Goal: Information Seeking & Learning: Learn about a topic

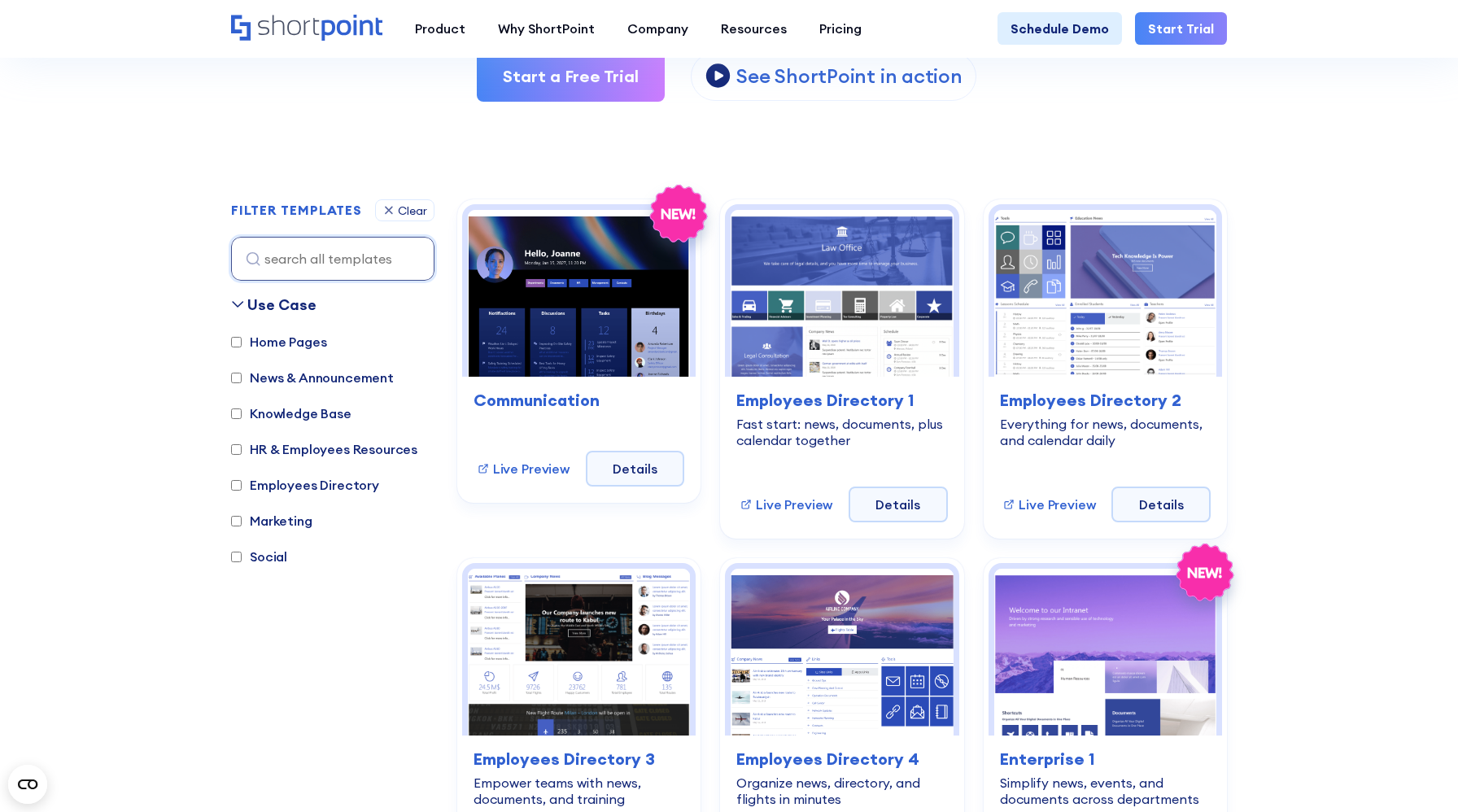
scroll to position [360, 0]
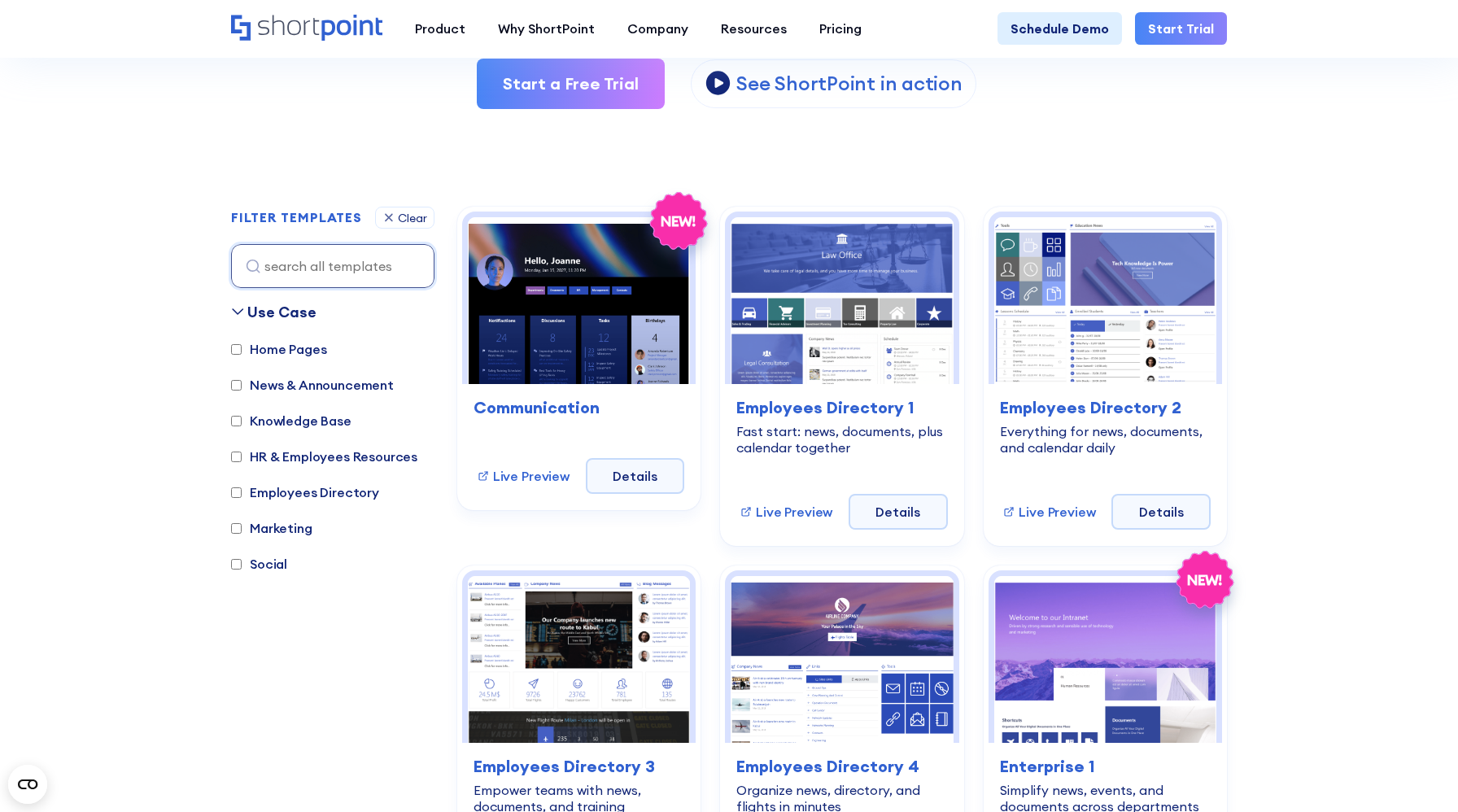
click at [301, 455] on label "HR & Employees Resources" at bounding box center [324, 456] width 186 height 19
click at [241, 455] on input "HR & Employees Resources" at bounding box center [237, 457] width 11 height 11
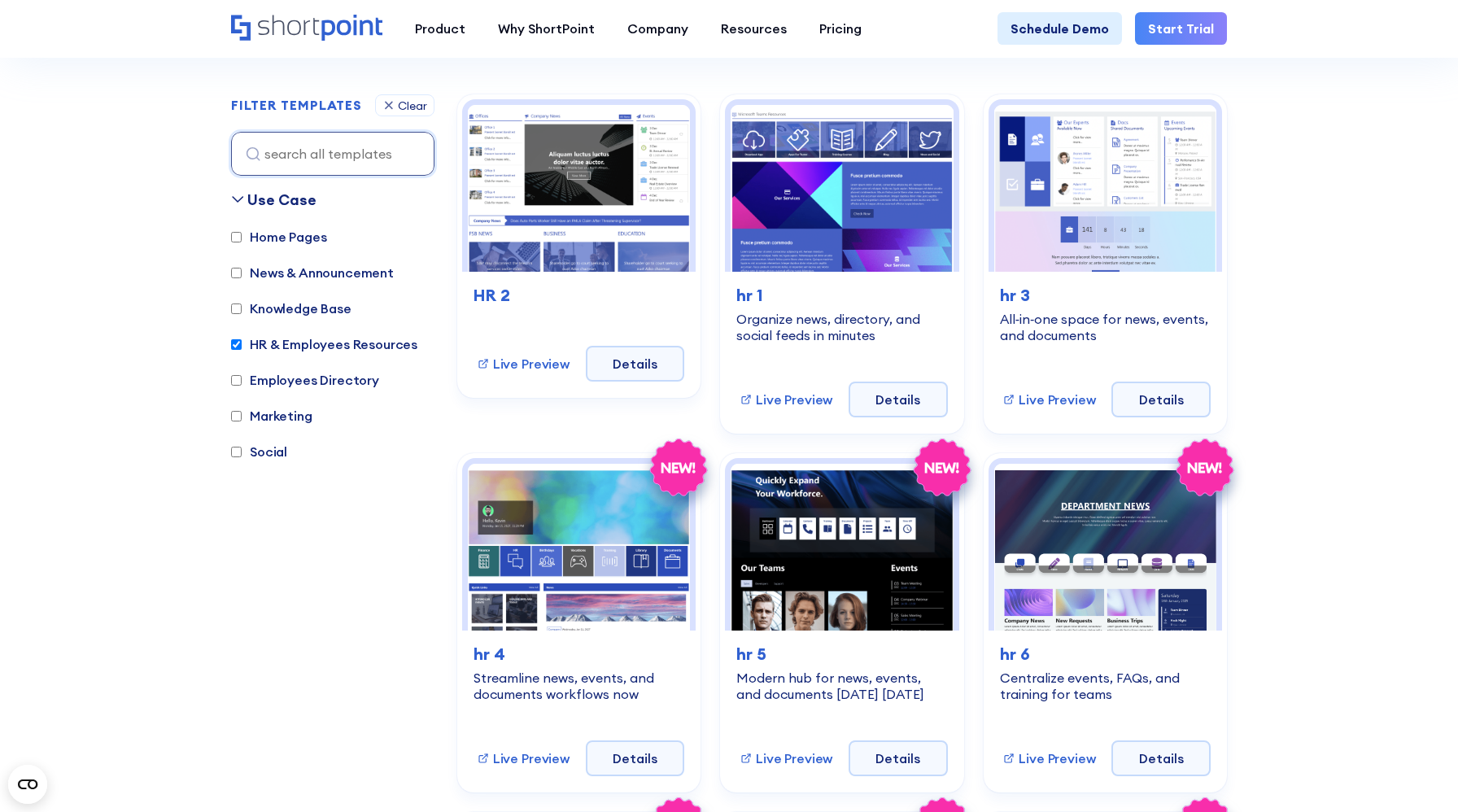
scroll to position [486, 0]
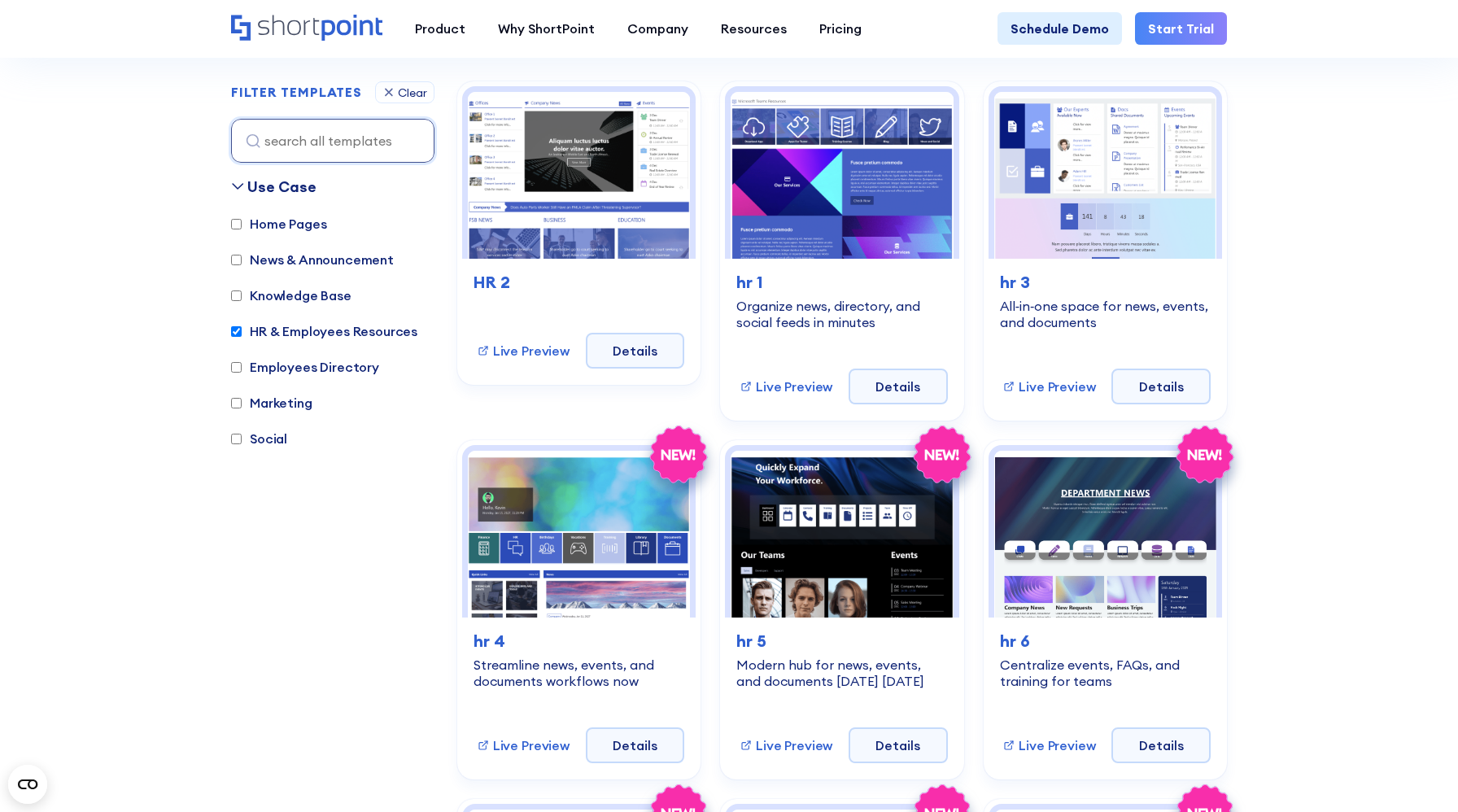
click at [272, 328] on label "HR & Employees Resources" at bounding box center [324, 331] width 186 height 19
click at [241, 328] on input "HR & Employees Resources" at bounding box center [237, 332] width 11 height 11
checkbox input "false"
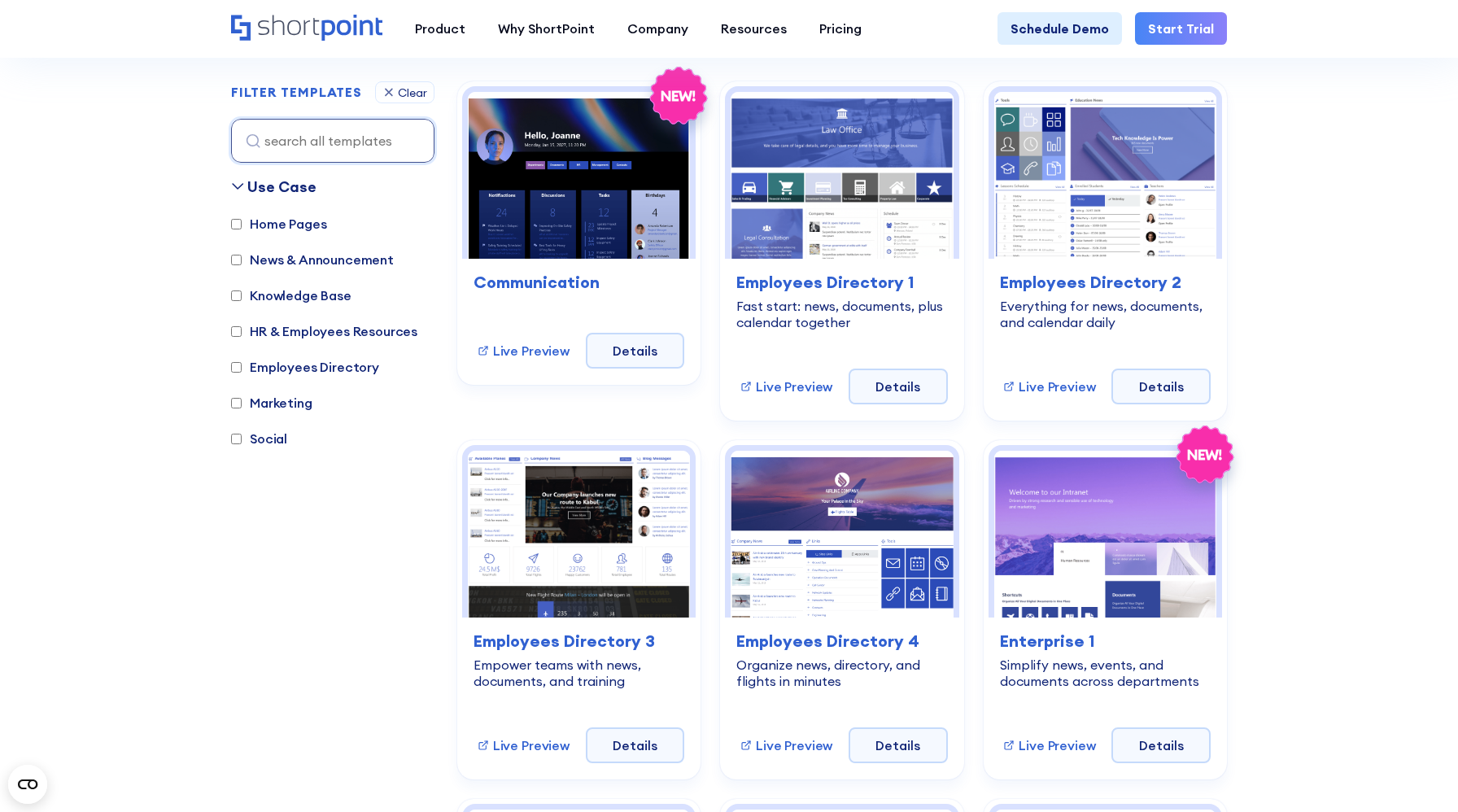
click at [301, 295] on label "Knowledge Base" at bounding box center [291, 295] width 121 height 19
click at [241, 295] on input "Knowledge Base" at bounding box center [237, 296] width 11 height 11
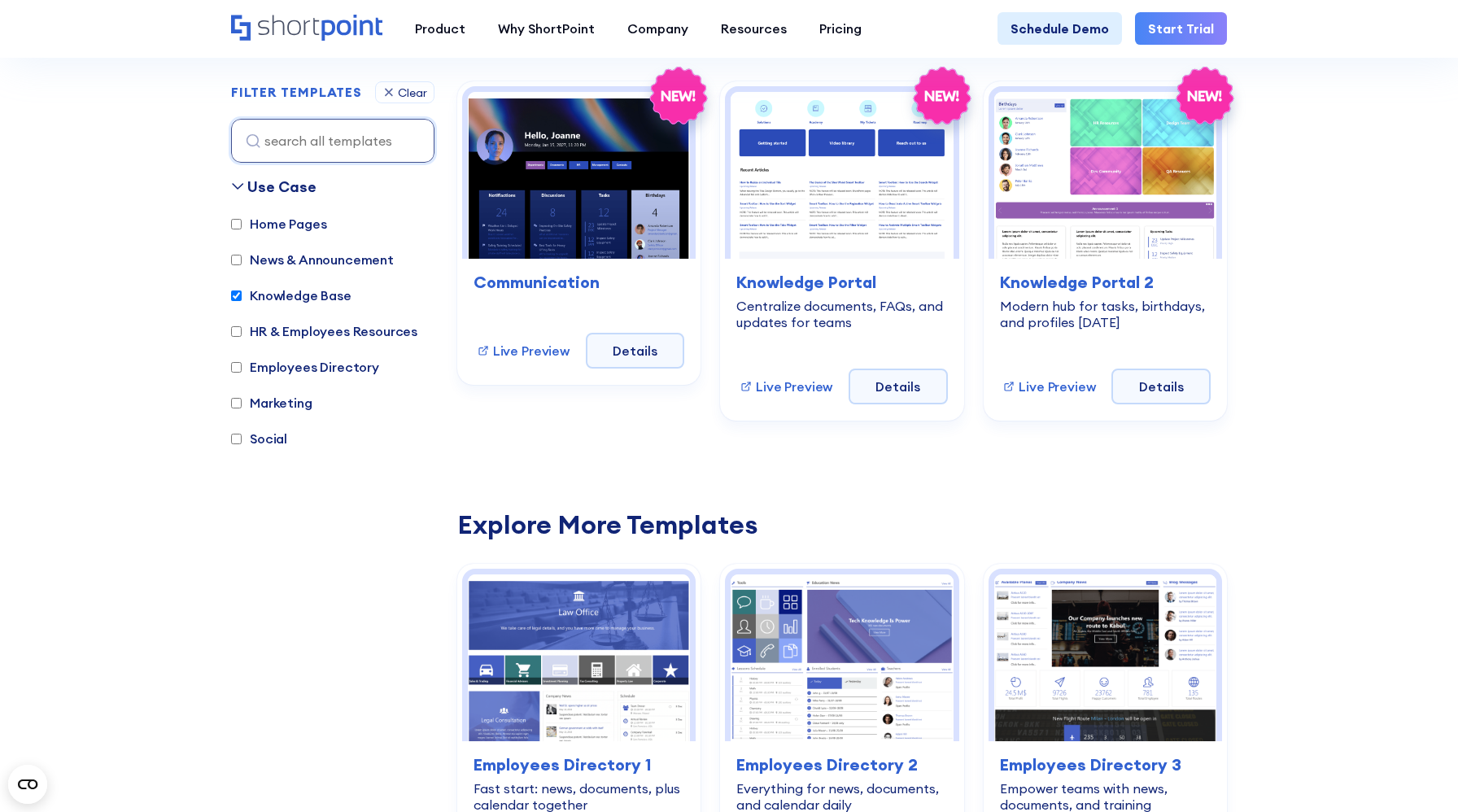
click at [271, 300] on label "Knowledge Base" at bounding box center [291, 295] width 121 height 19
click at [241, 300] on input "Knowledge Base" at bounding box center [237, 296] width 11 height 11
checkbox input "false"
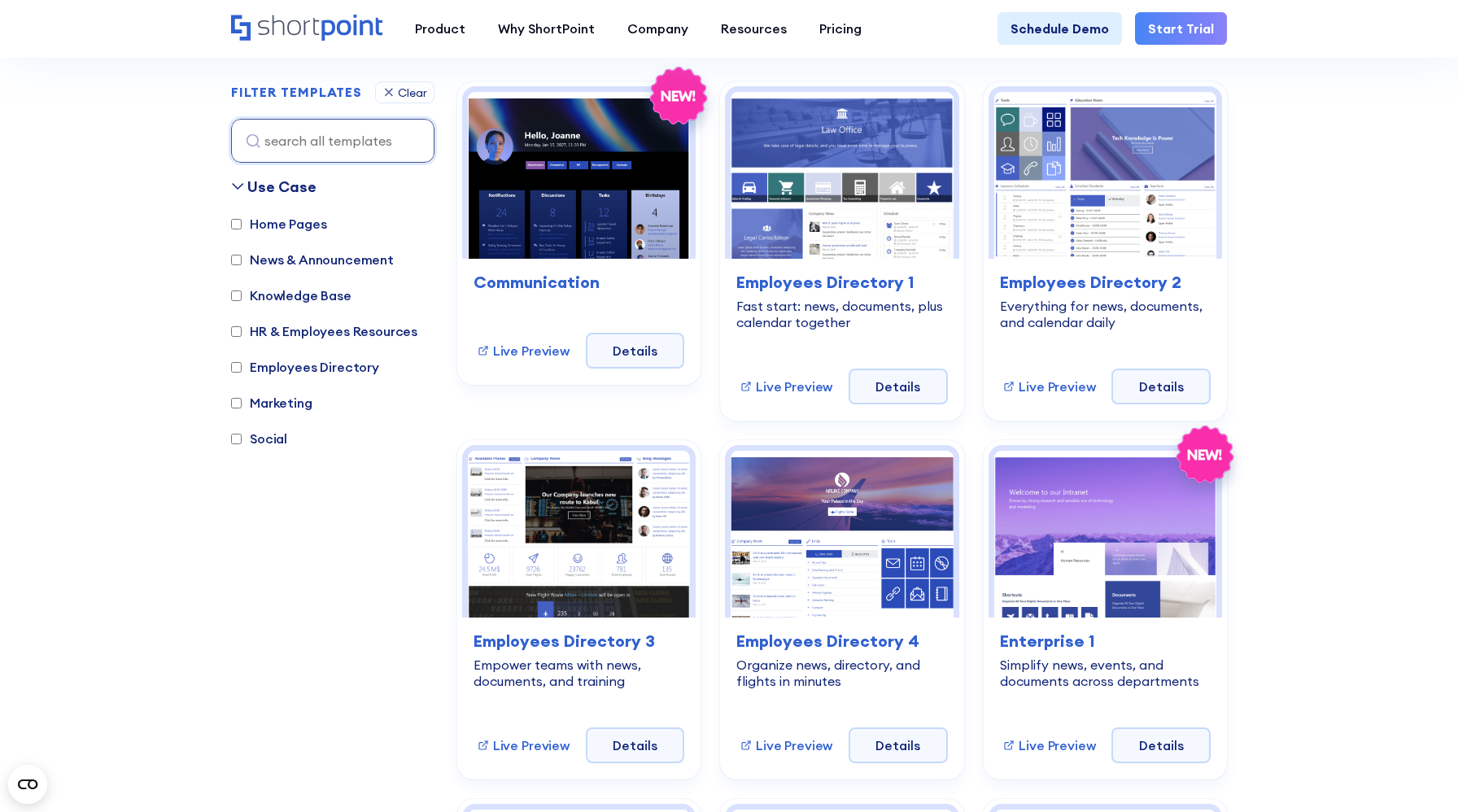
click at [297, 224] on label "Home Pages" at bounding box center [279, 223] width 95 height 19
click at [241, 224] on input "Home Pages" at bounding box center [237, 225] width 11 height 11
checkbox input "true"
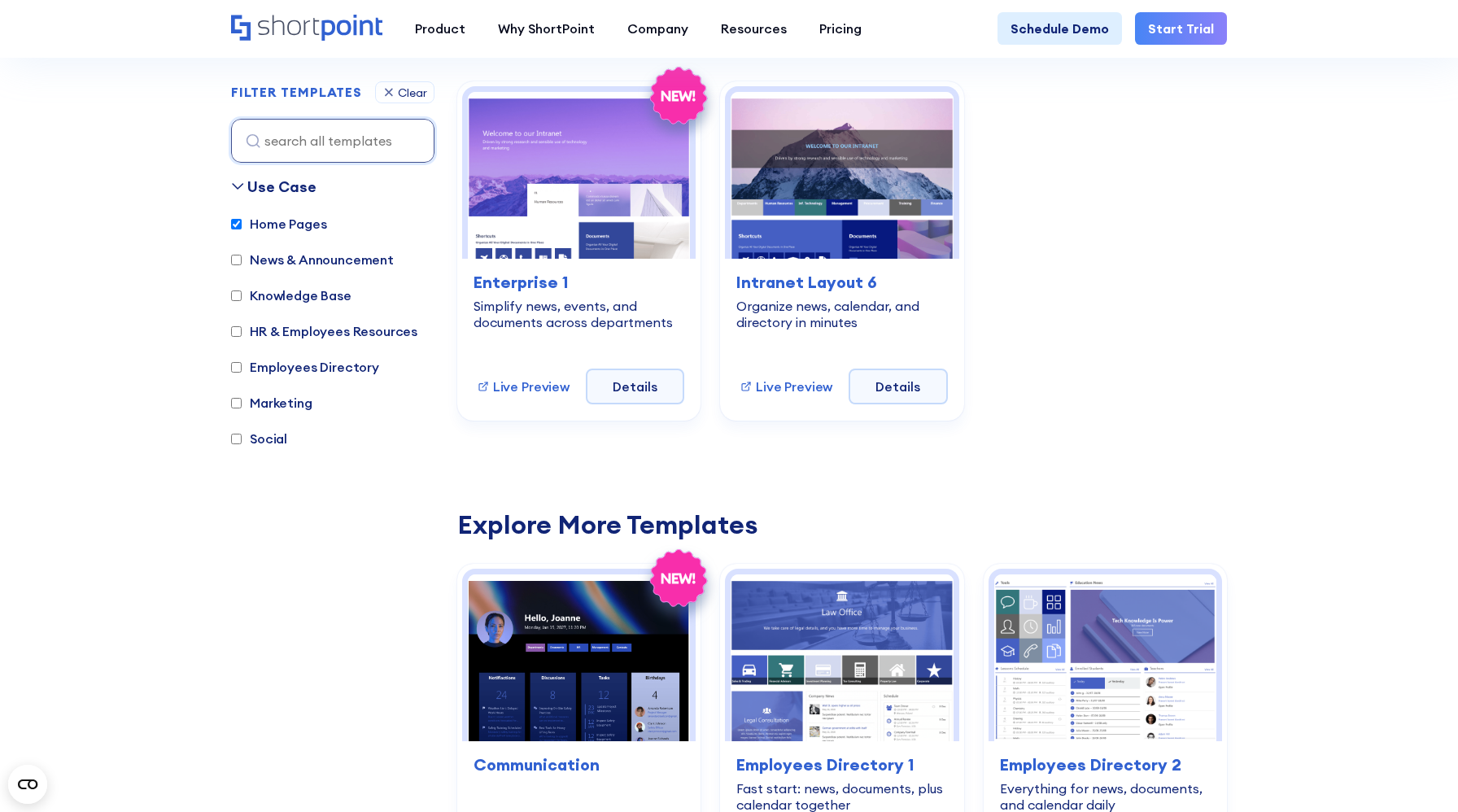
click at [286, 404] on label "Marketing" at bounding box center [271, 402] width 81 height 19
click at [241, 404] on input "Marketing" at bounding box center [237, 403] width 11 height 11
checkbox input "true"
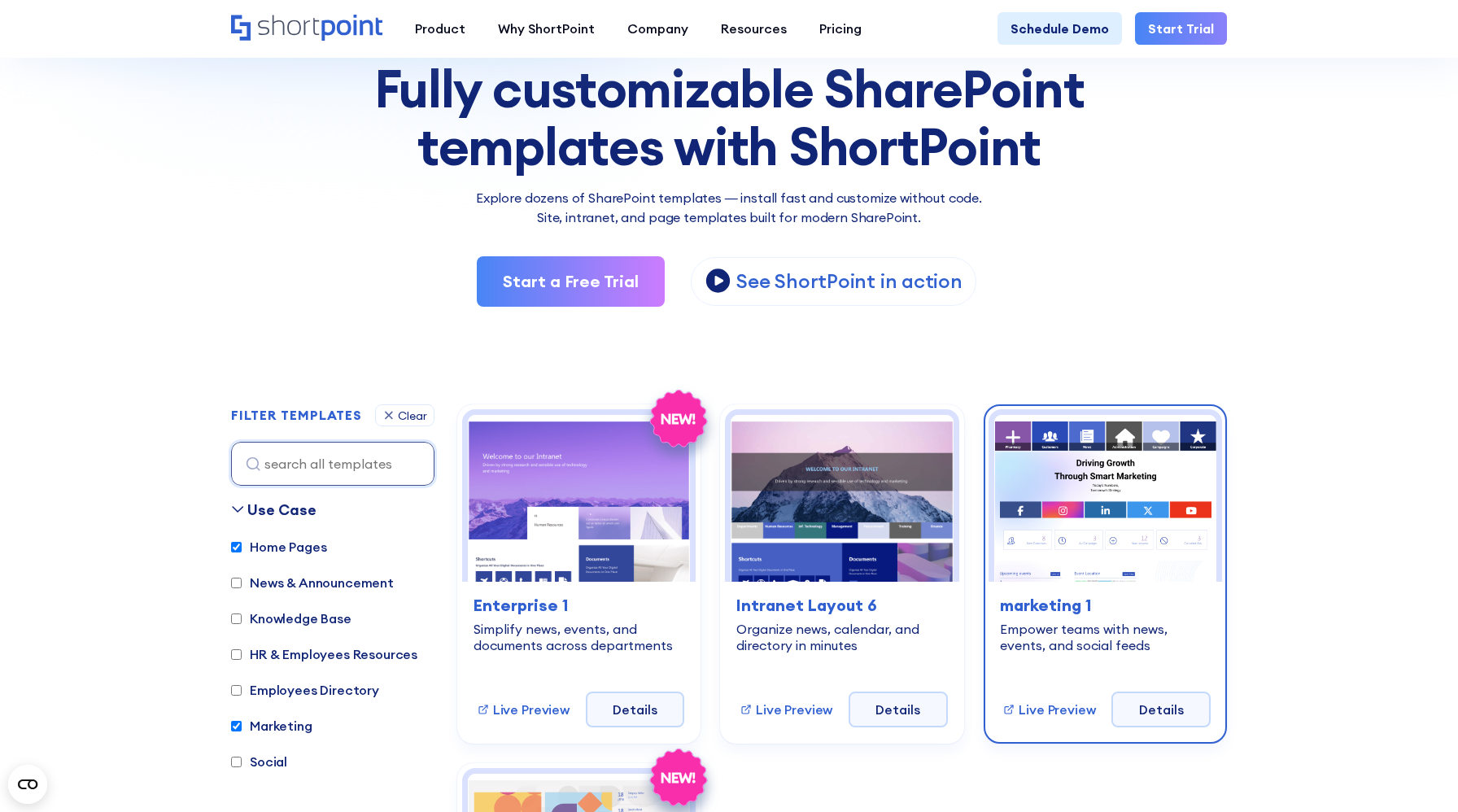
scroll to position [156, 0]
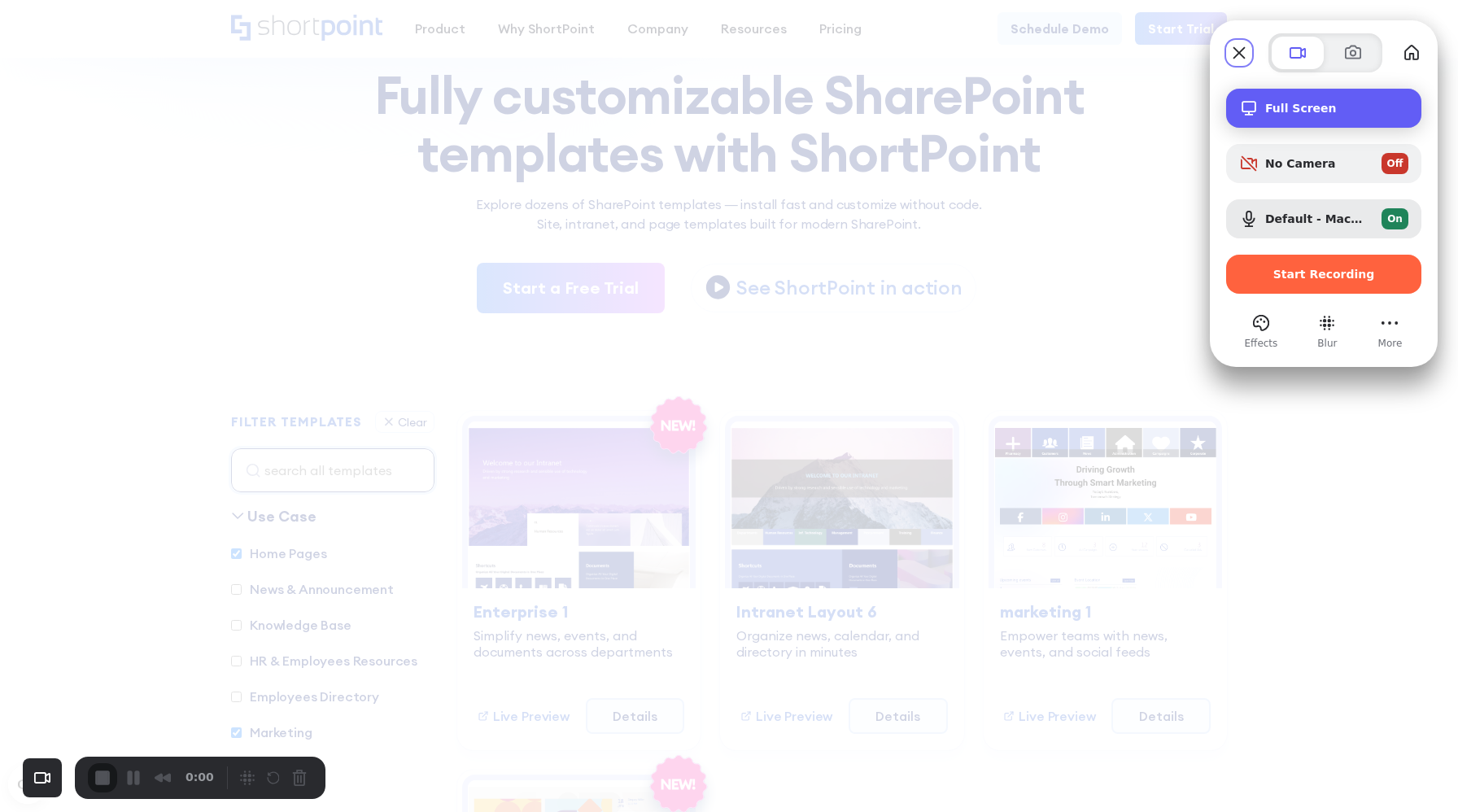
click at [1332, 96] on div "Full Screen" at bounding box center [1324, 108] width 195 height 39
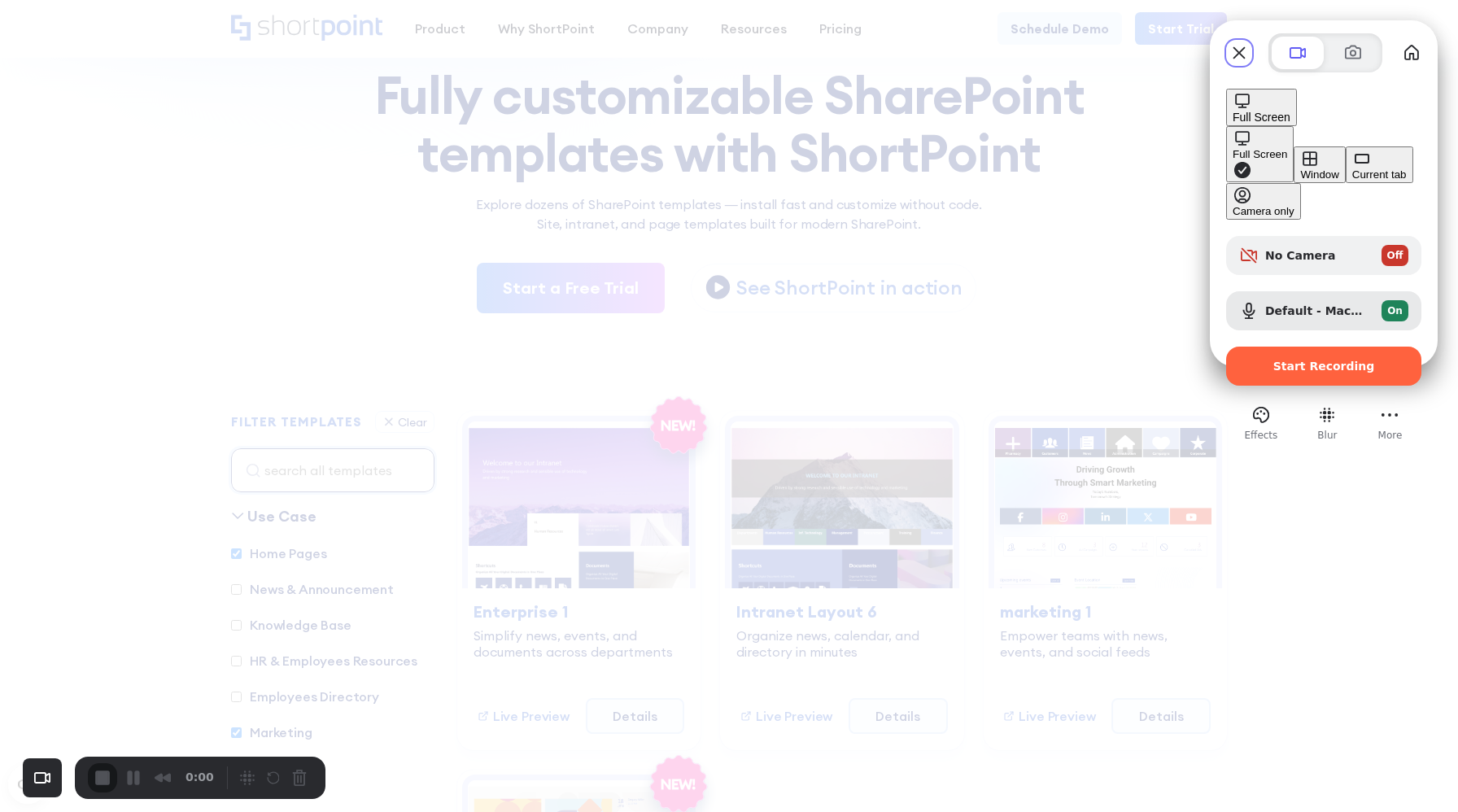
click at [1290, 120] on div "Full Screen" at bounding box center [1261, 108] width 58 height 33
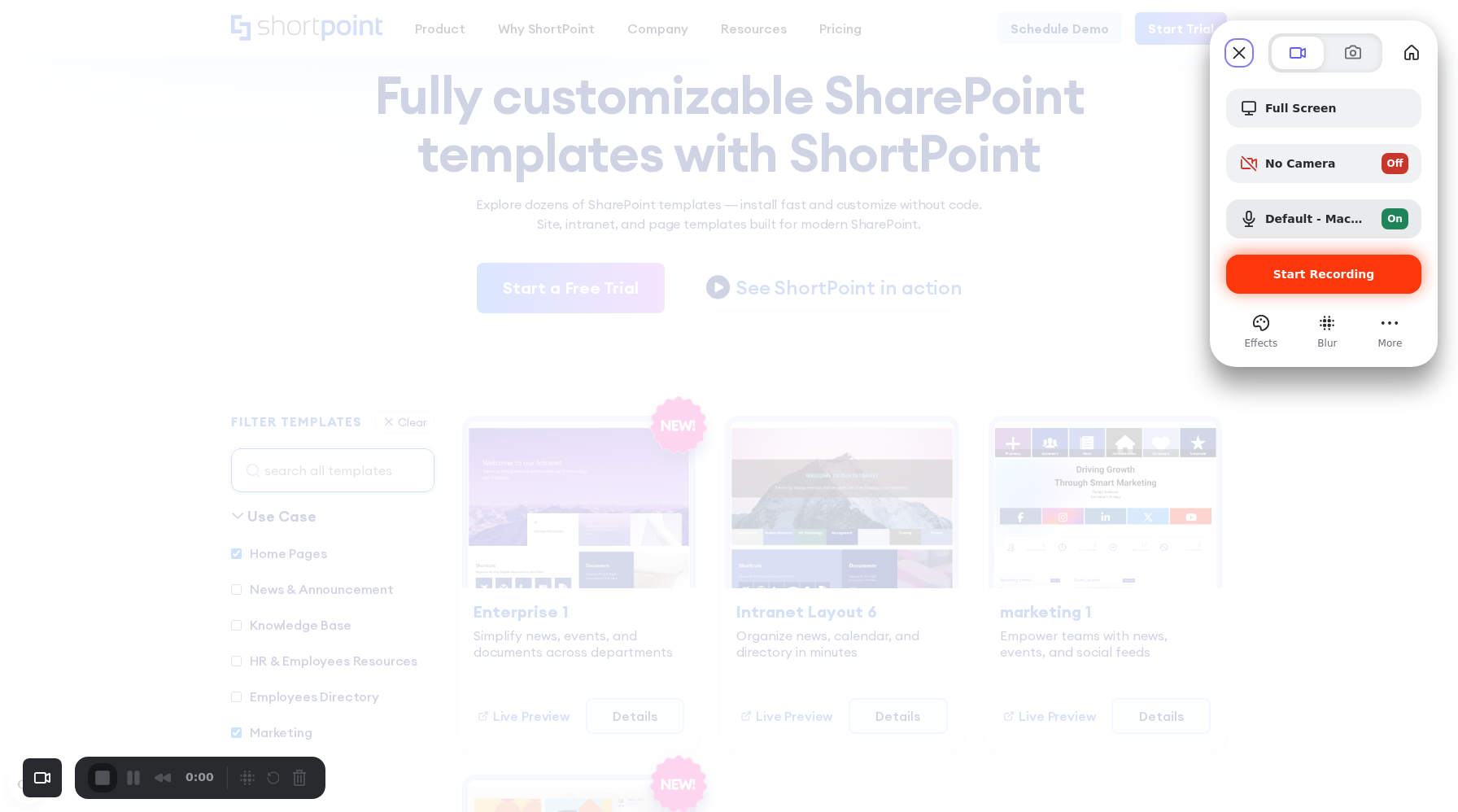
click at [1315, 285] on div "Start Recording" at bounding box center [1324, 274] width 195 height 39
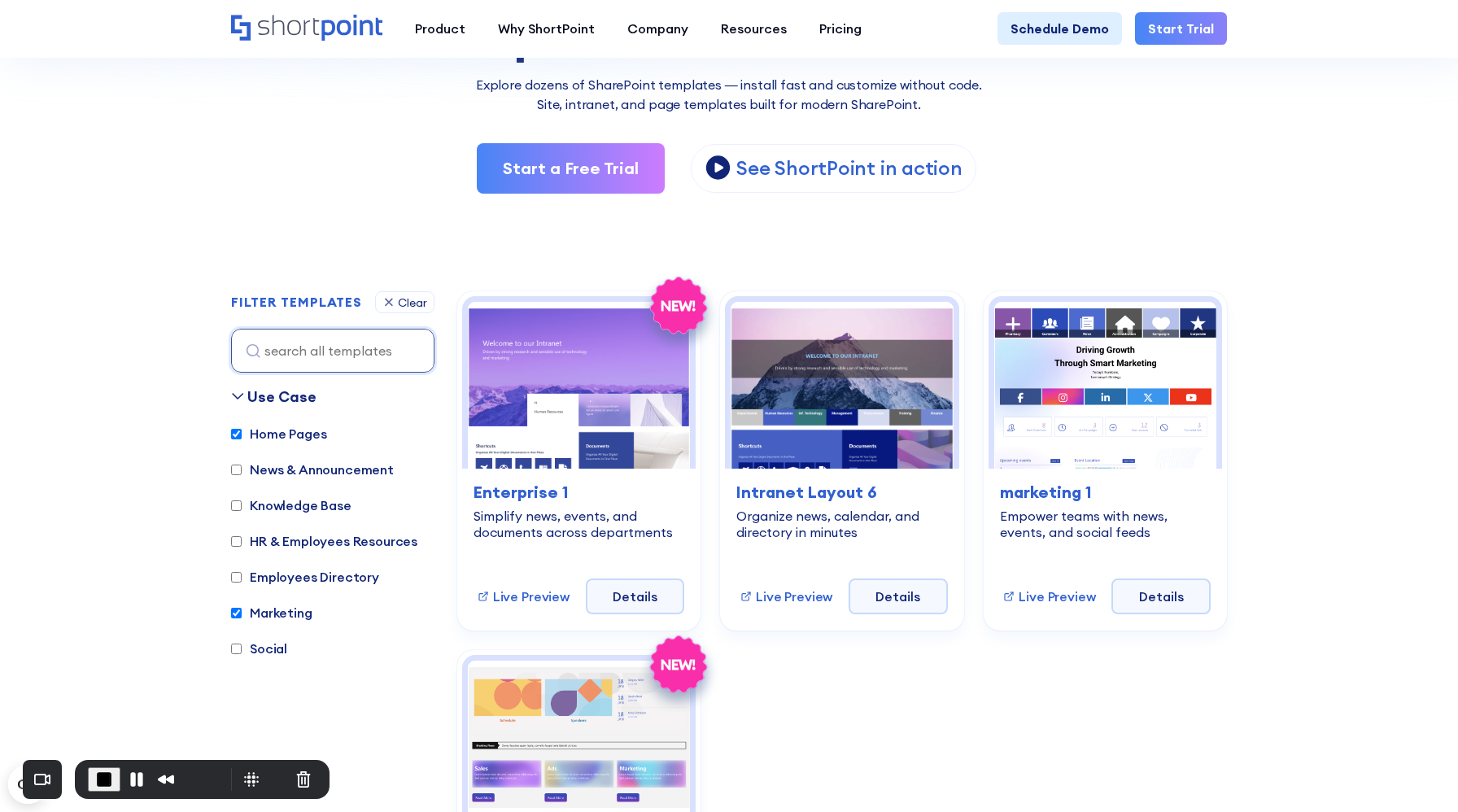
scroll to position [286, 0]
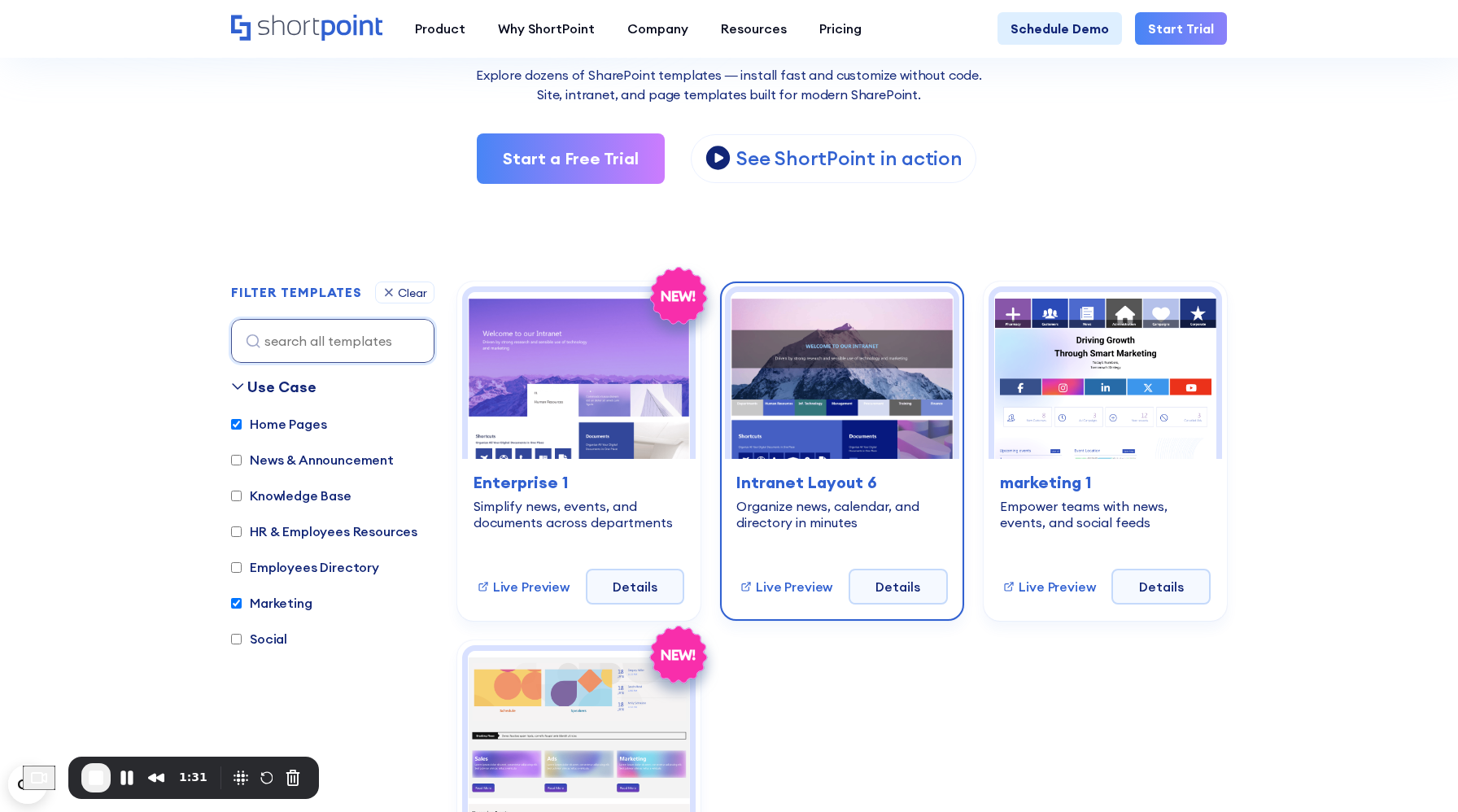
click at [821, 411] on img at bounding box center [841, 375] width 222 height 167
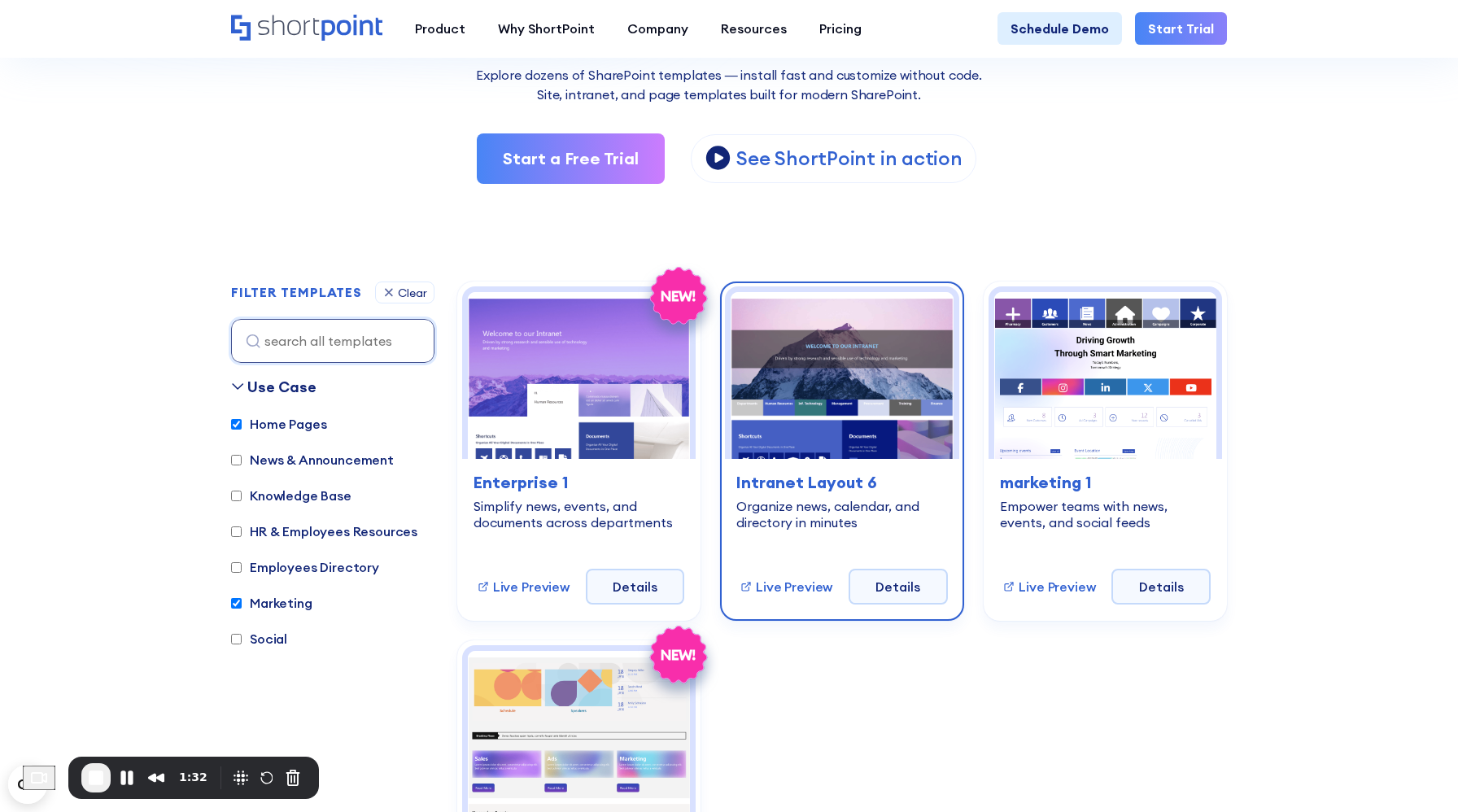
click at [821, 411] on img at bounding box center [841, 375] width 222 height 167
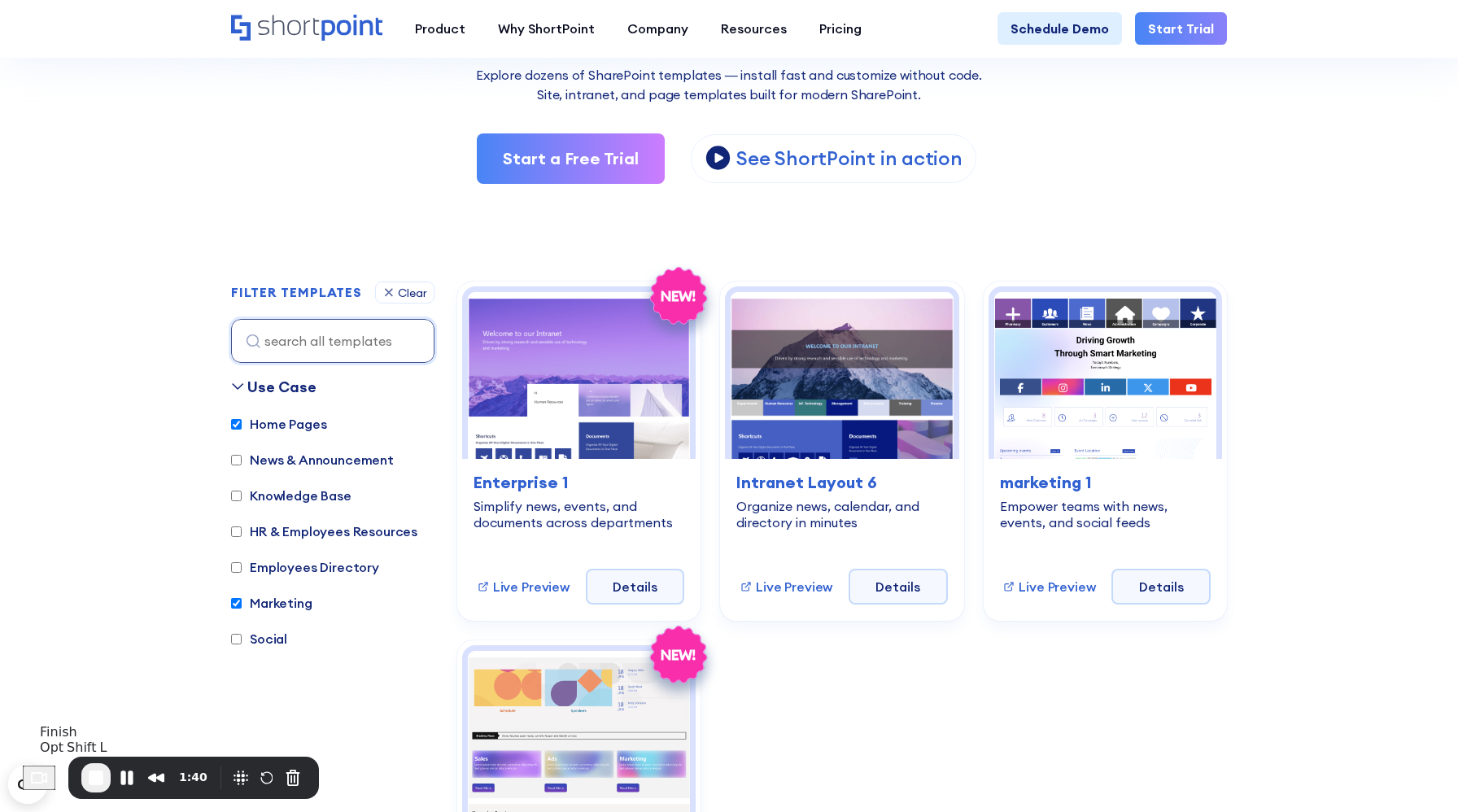
click at [100, 781] on span "End Recording" at bounding box center [95, 777] width 19 height 19
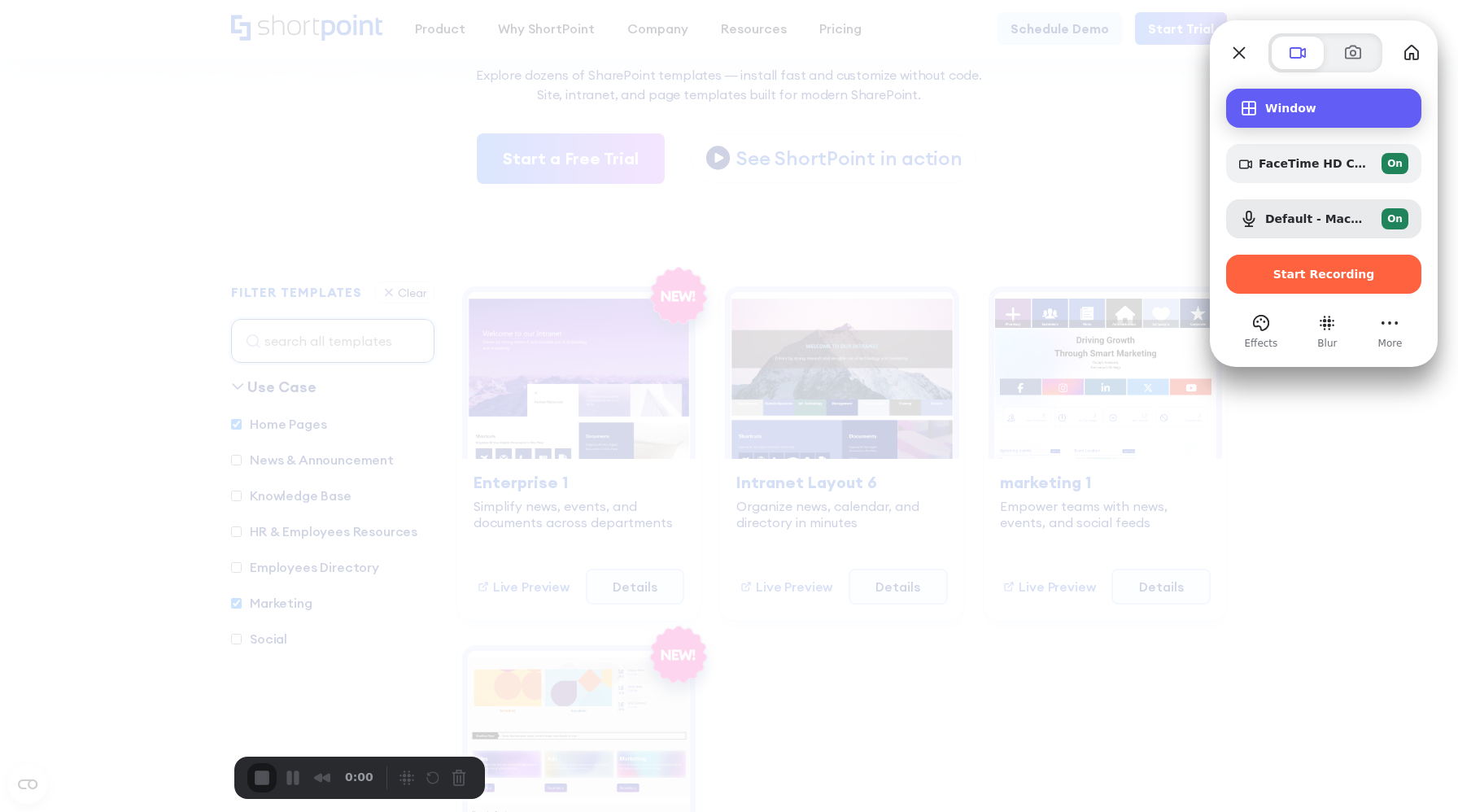
click at [1308, 116] on div "Window" at bounding box center [1324, 108] width 195 height 39
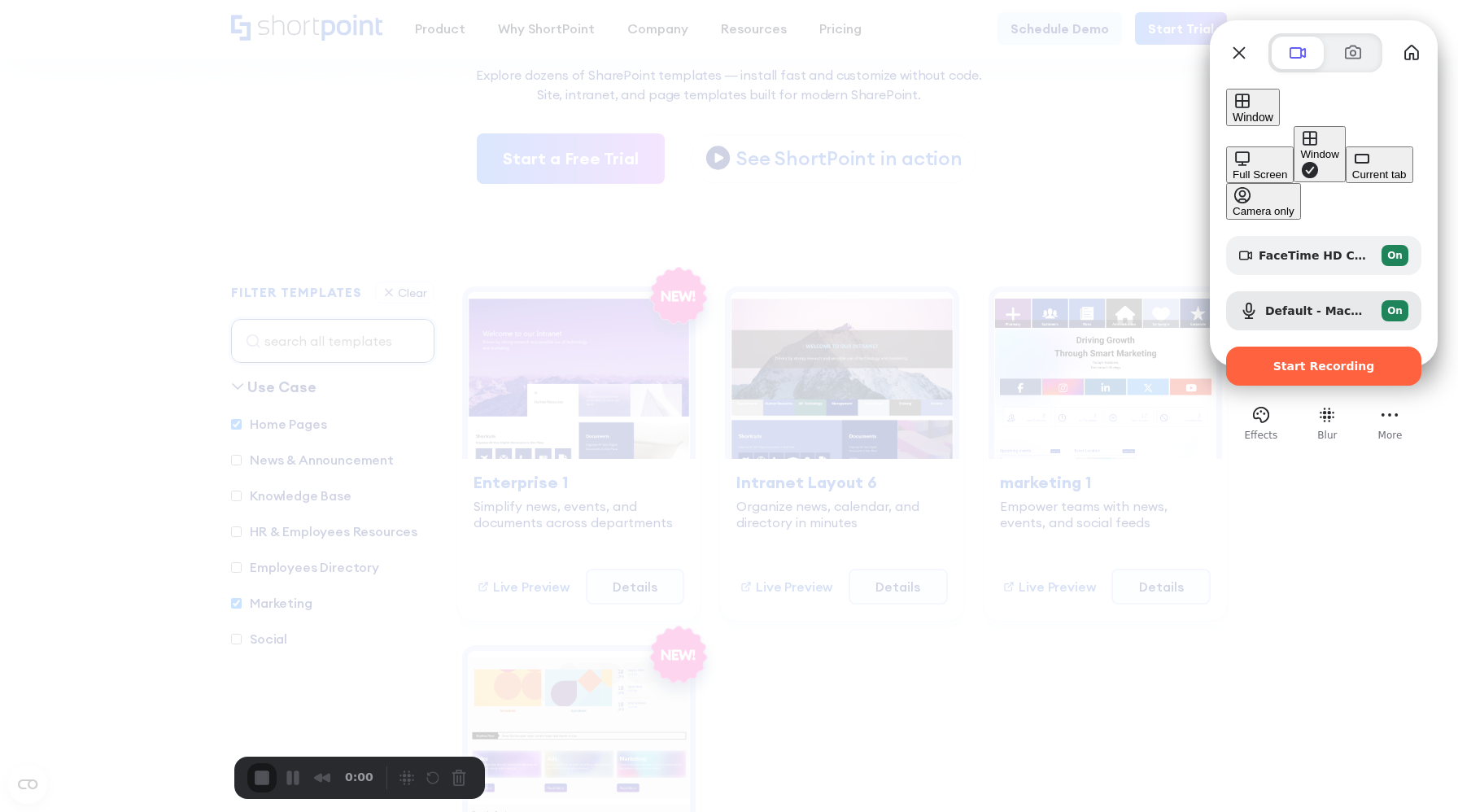
click at [1232, 168] on div "Full Screen" at bounding box center [1260, 174] width 55 height 12
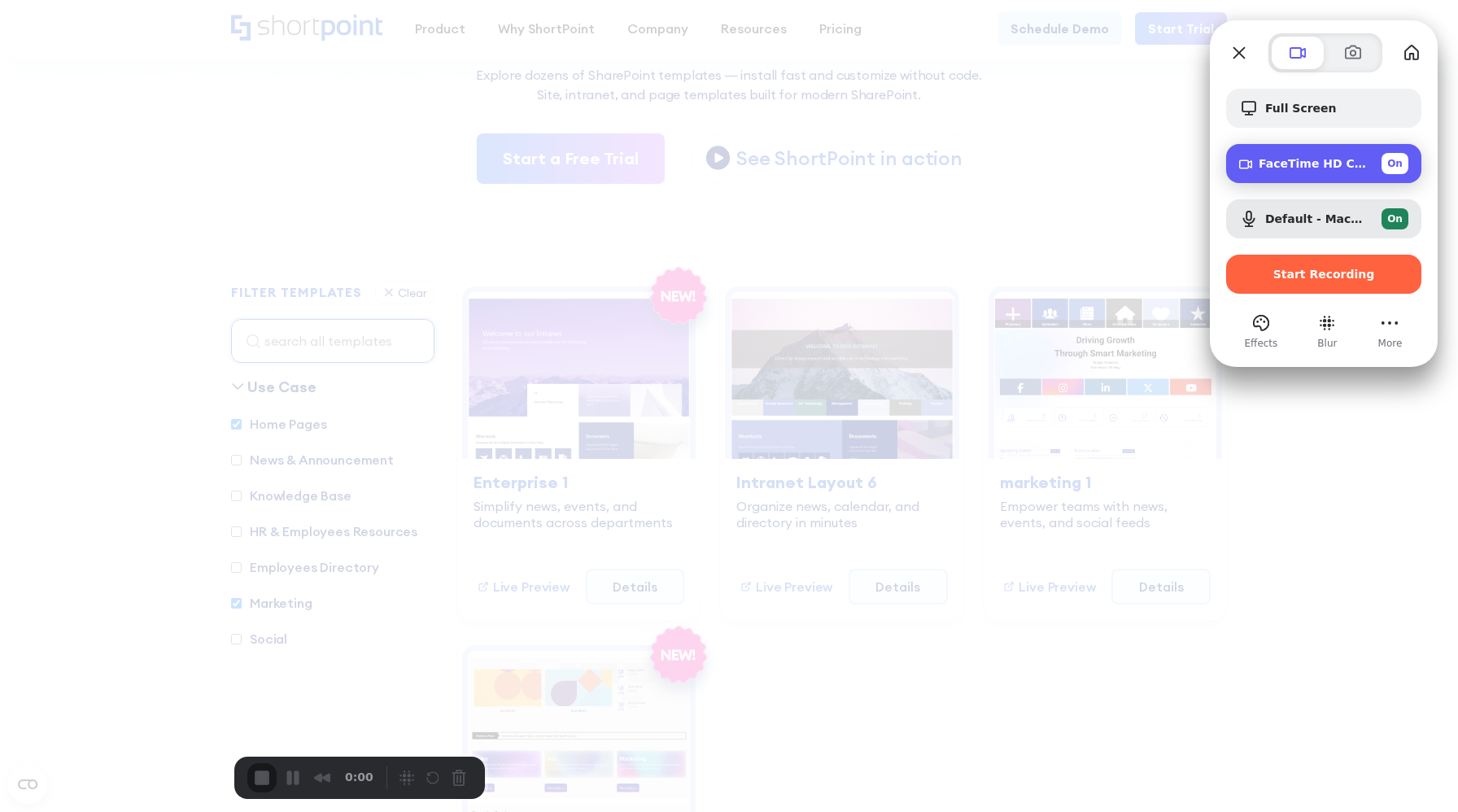
click at [1338, 174] on div "FaceTime HD Camera (Built-in) (05ac:8514) On" at bounding box center [1334, 163] width 150 height 21
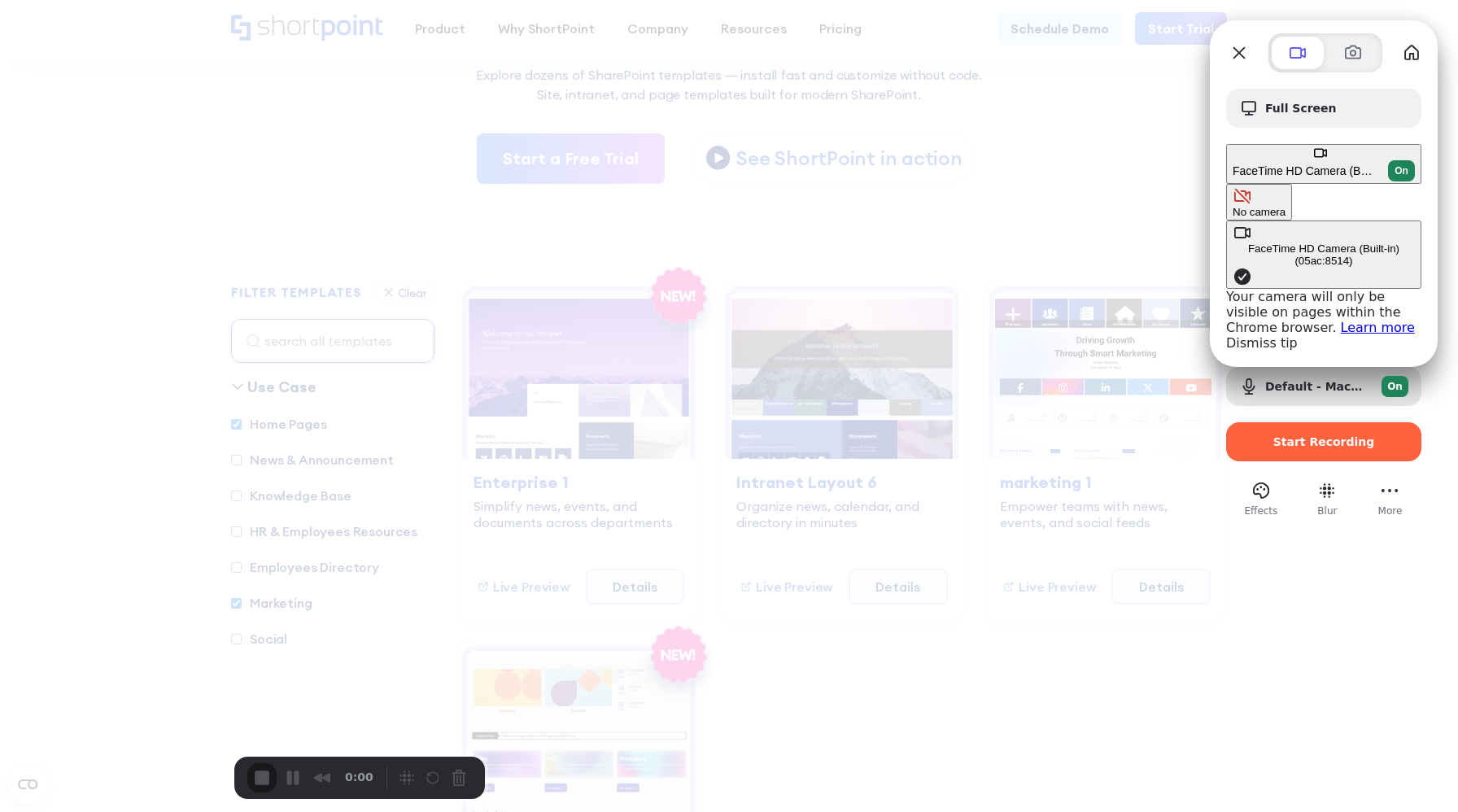
click at [1226, 184] on button "No camera" at bounding box center [1259, 202] width 66 height 37
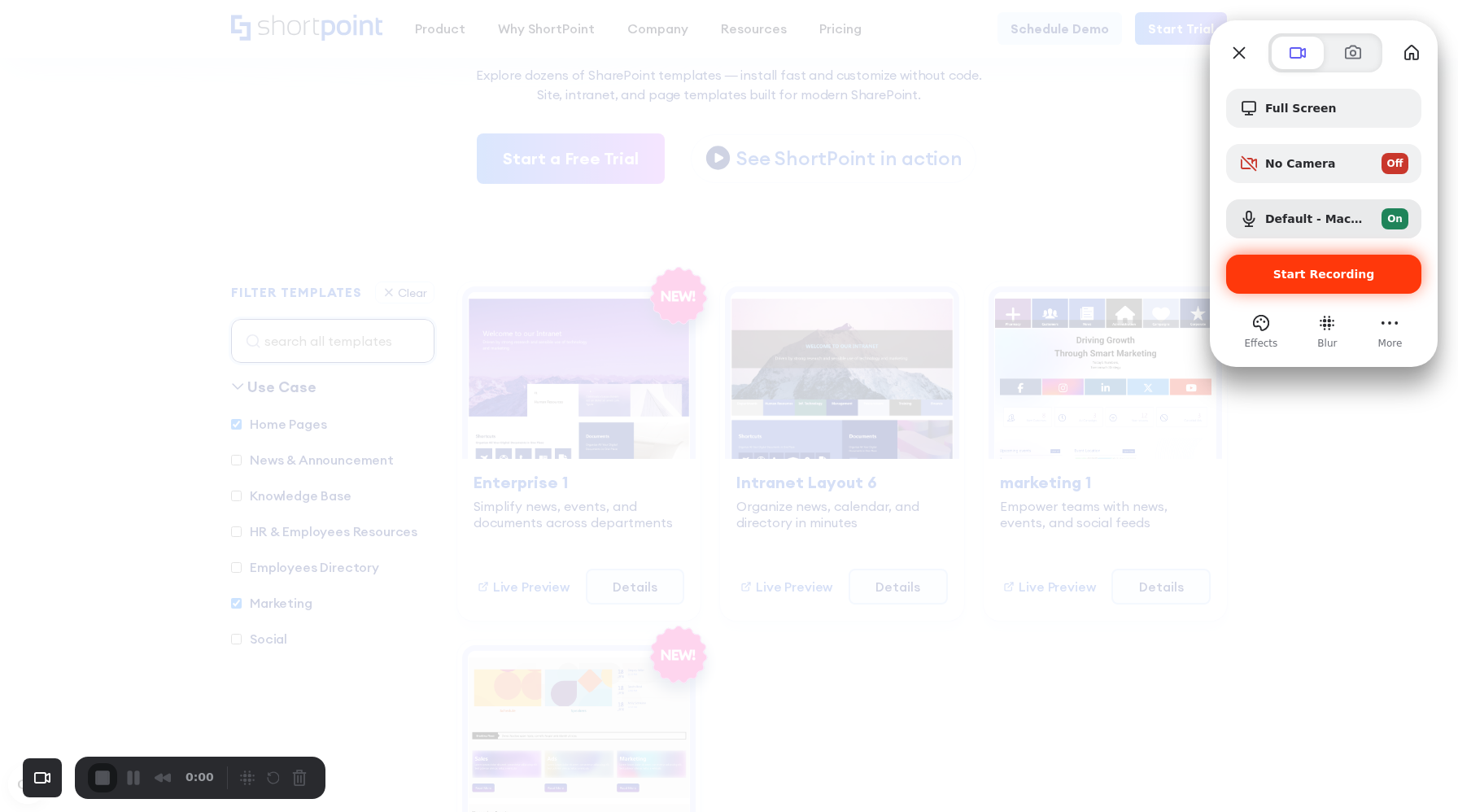
click at [1326, 279] on span "Start Recording" at bounding box center [1324, 274] width 101 height 13
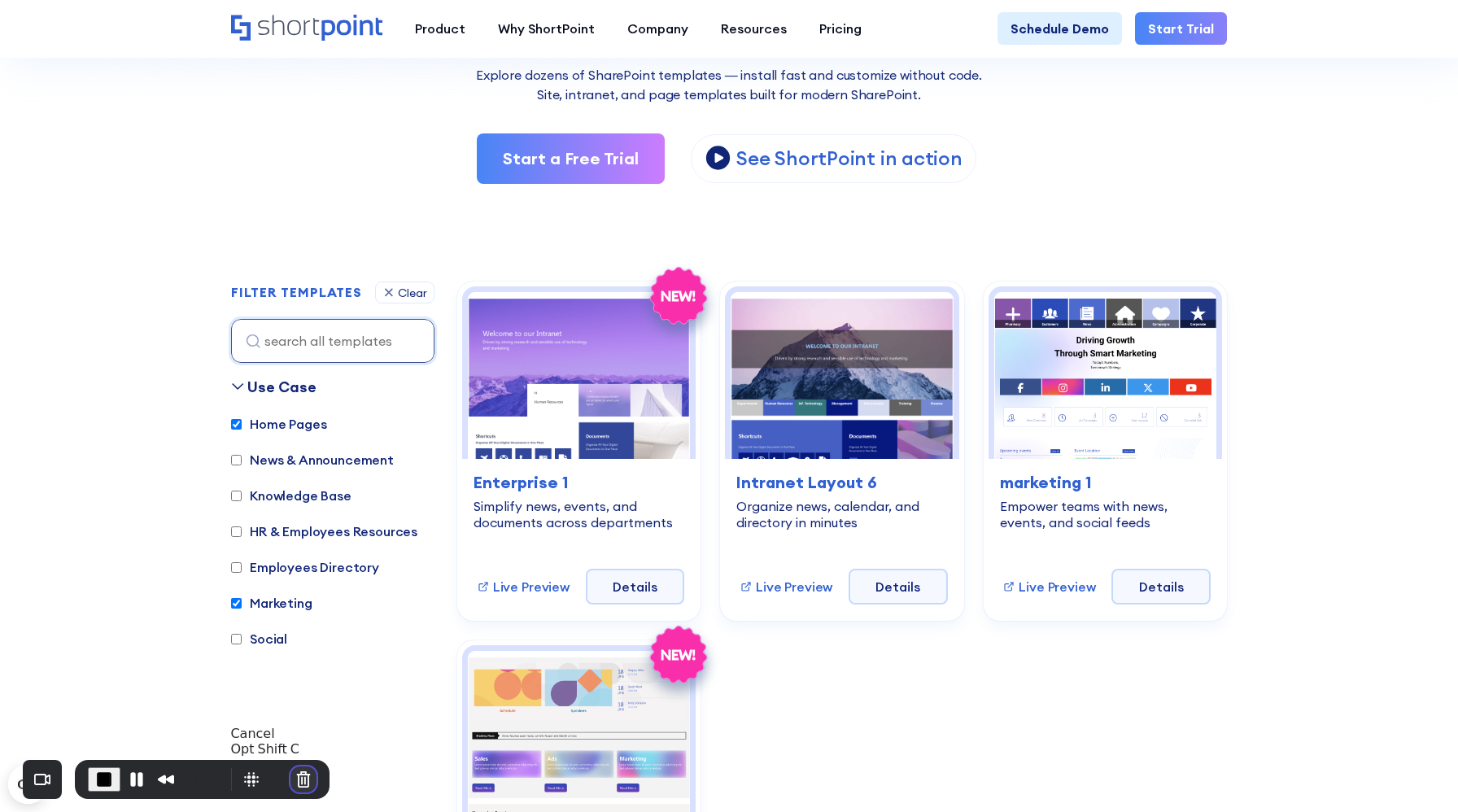
click at [297, 778] on button "Cancel Recording" at bounding box center [303, 779] width 26 height 26
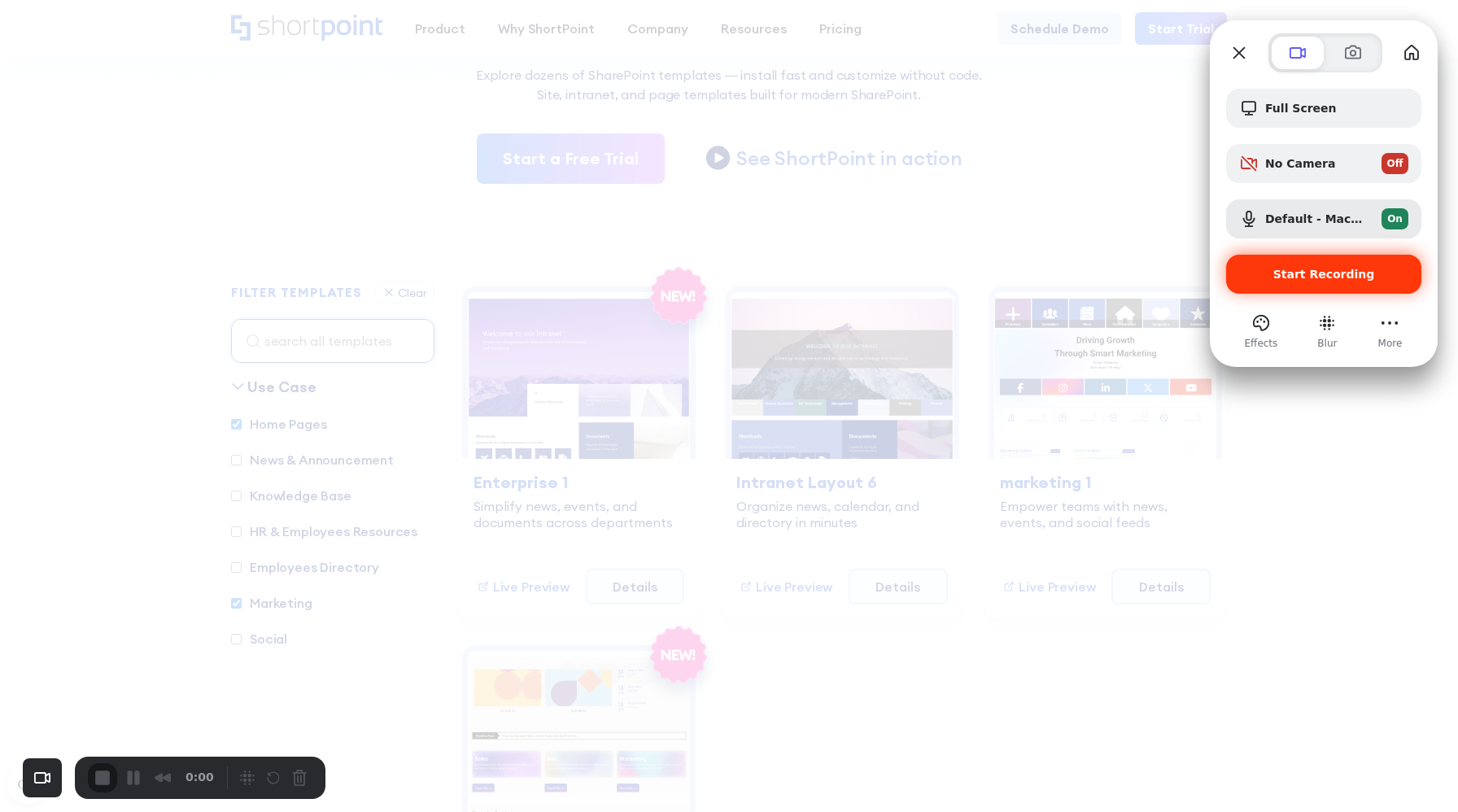
click at [1319, 265] on div "Start Recording" at bounding box center [1324, 274] width 195 height 39
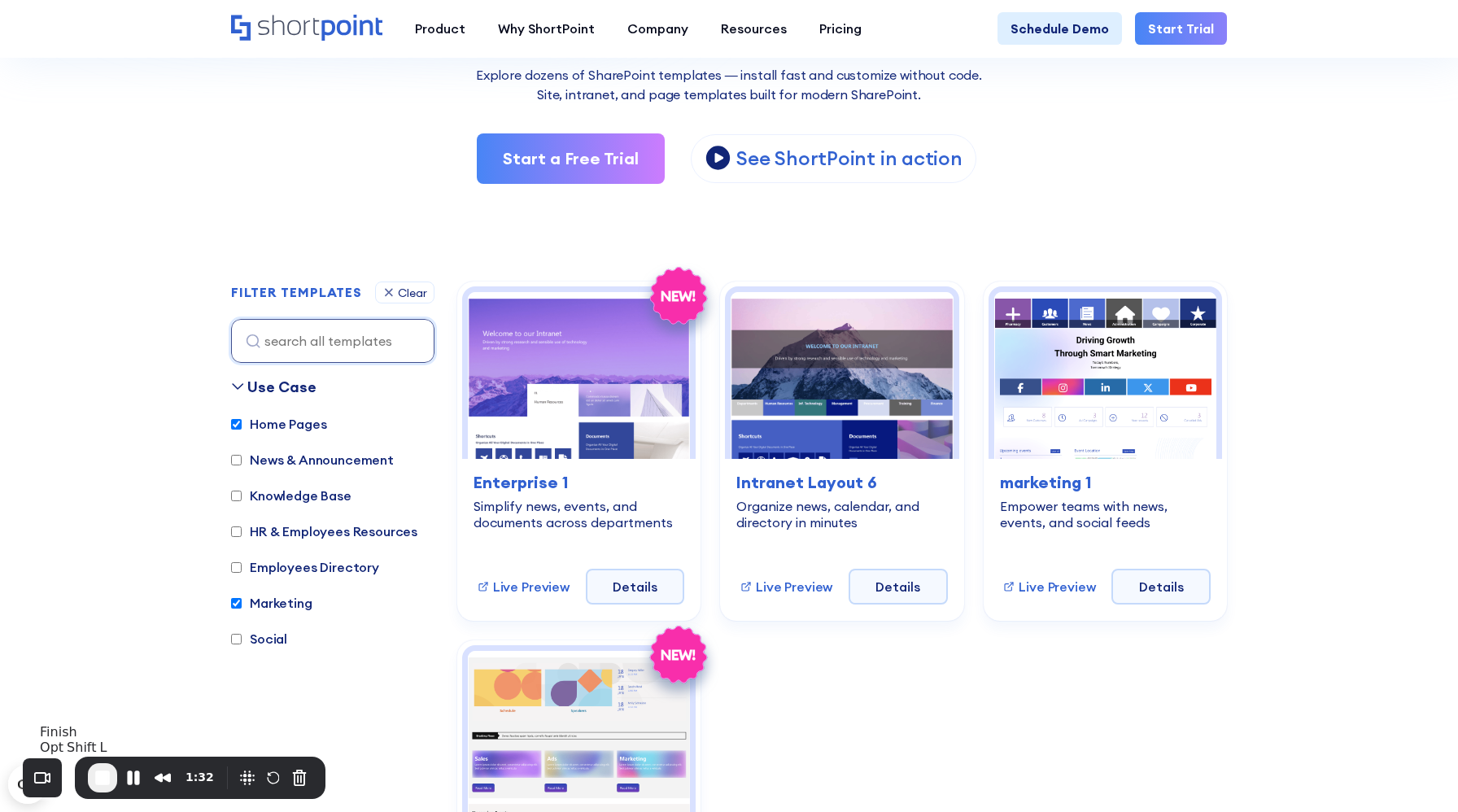
click at [101, 773] on span "End Recording" at bounding box center [102, 777] width 19 height 19
